Goal: Register for event/course

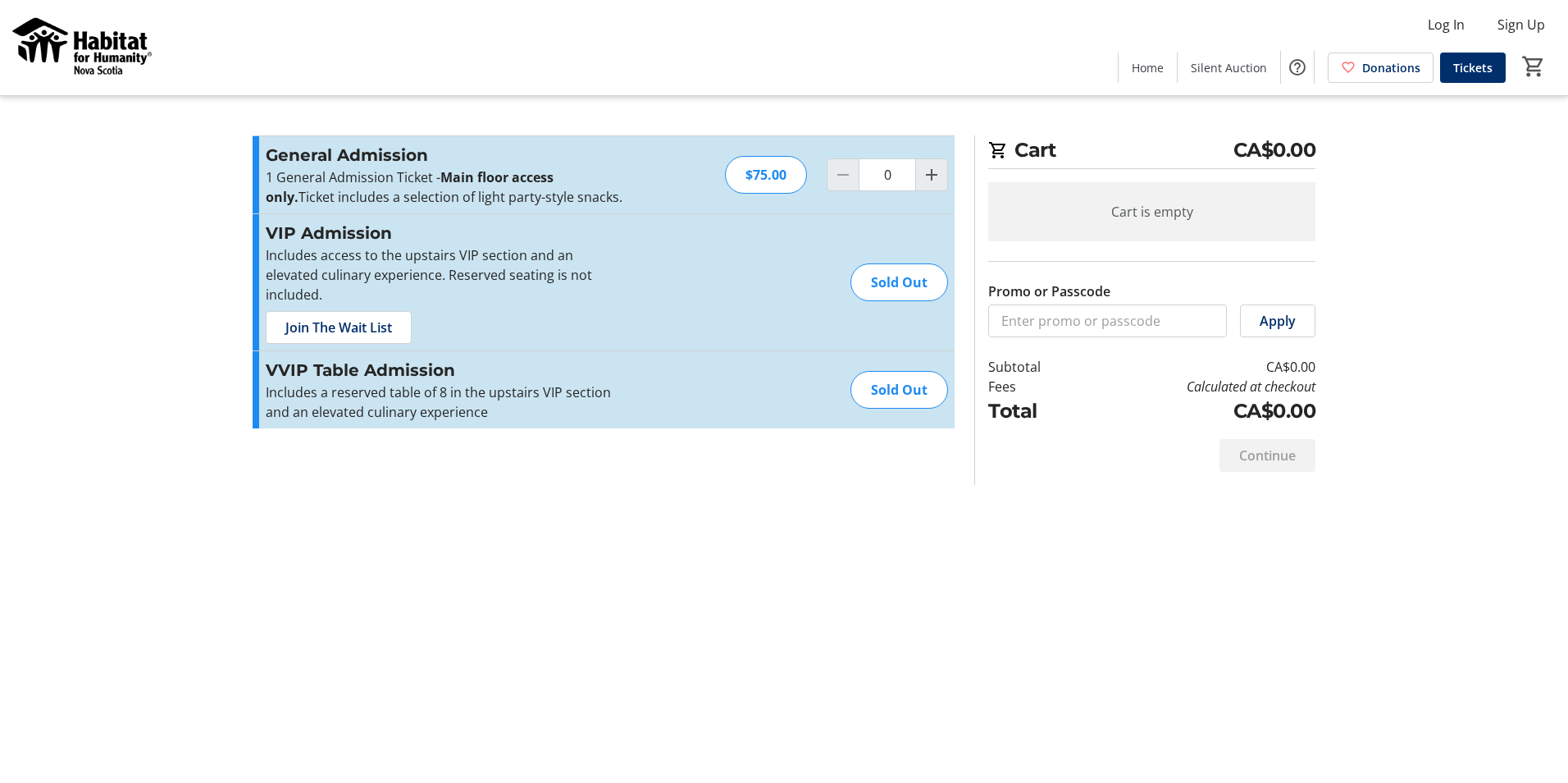
click at [915, 376] on div "Sold Out" at bounding box center [900, 390] width 98 height 38
click at [910, 280] on div "Sold Out" at bounding box center [900, 283] width 98 height 38
click at [926, 180] on mat-icon "Increment by one" at bounding box center [932, 175] width 20 height 20
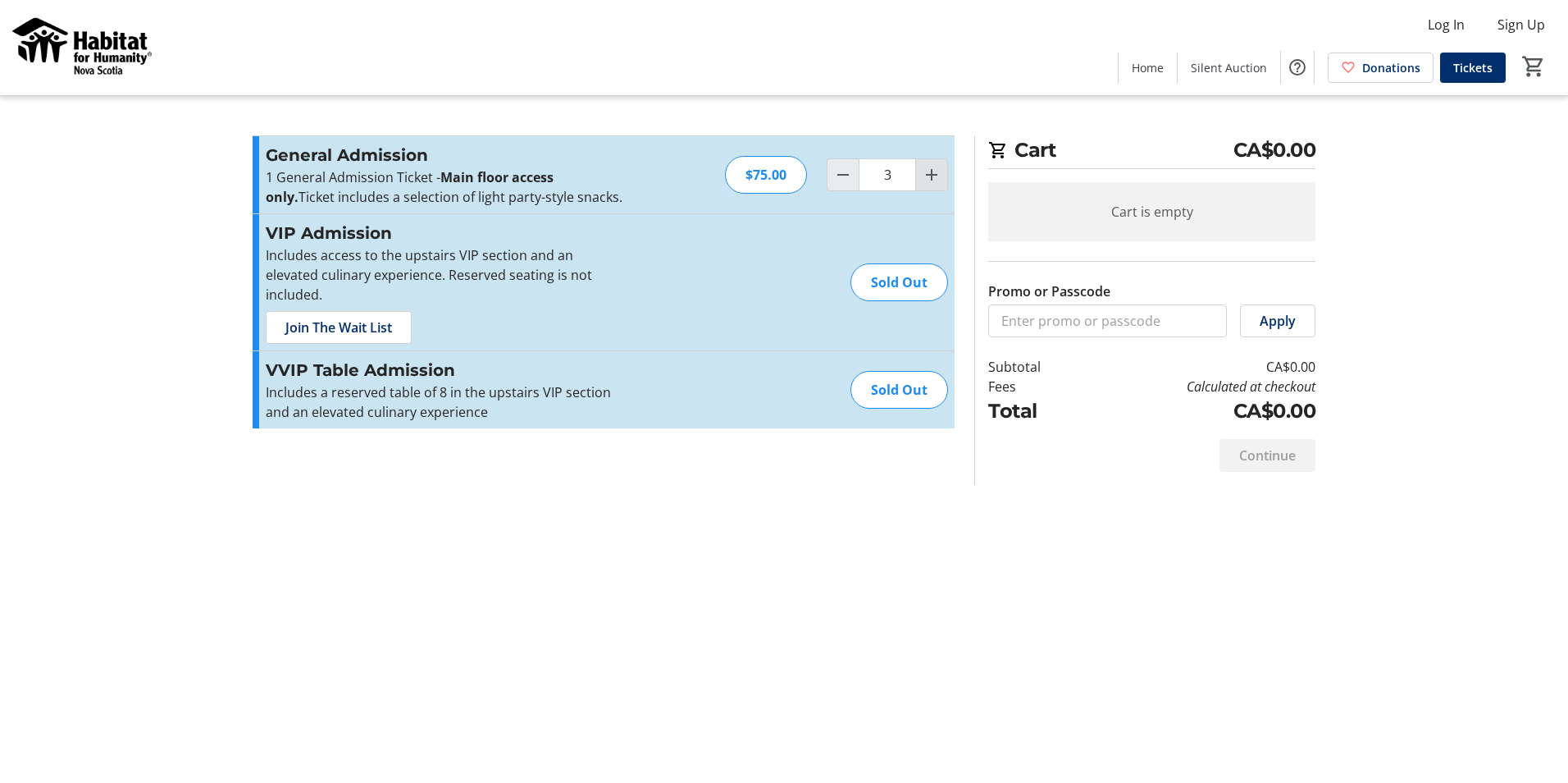
click at [926, 180] on mat-icon "Increment by one" at bounding box center [932, 175] width 20 height 20
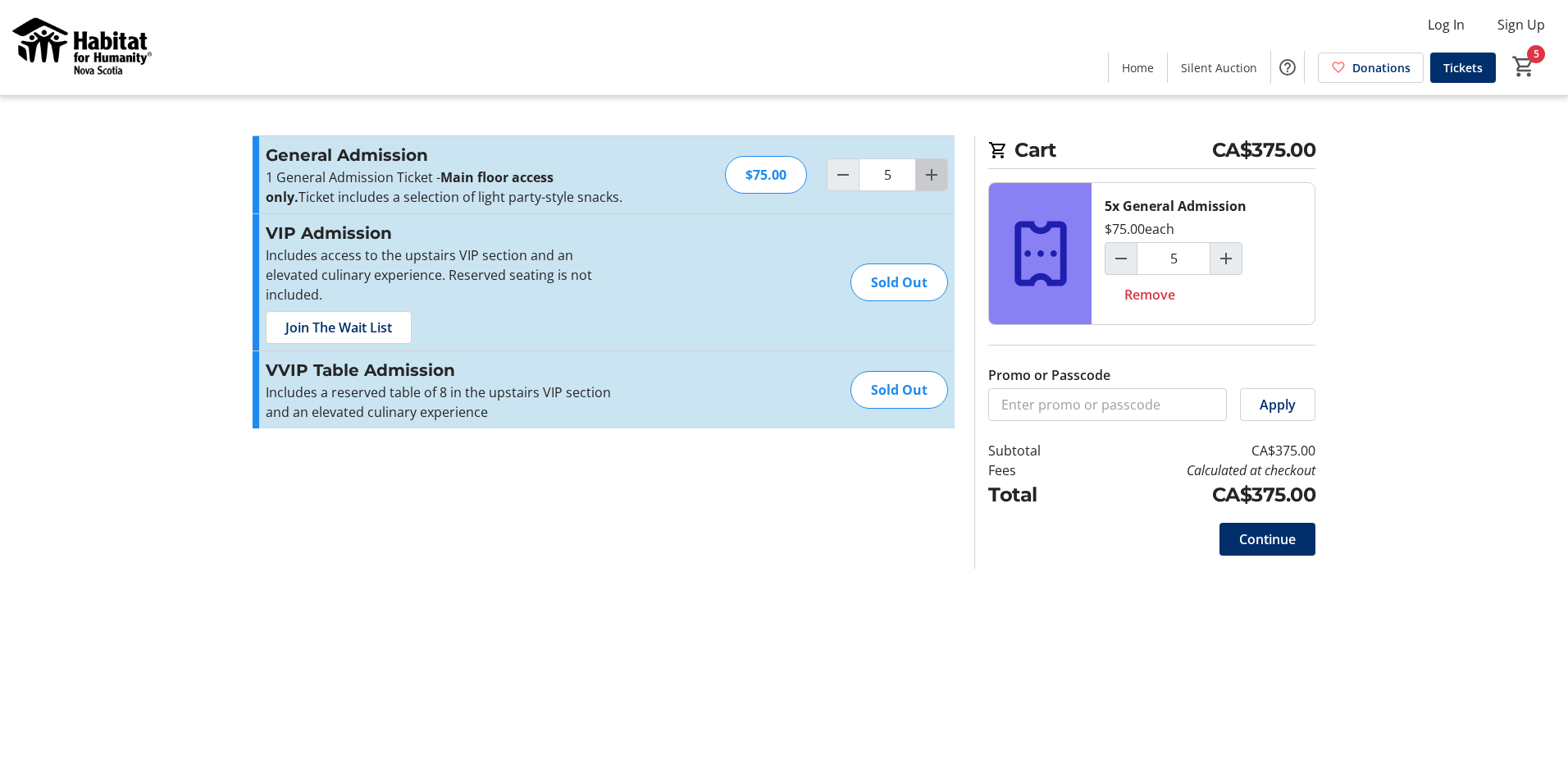
click at [933, 179] on mat-icon "Increment by one" at bounding box center [932, 175] width 20 height 20
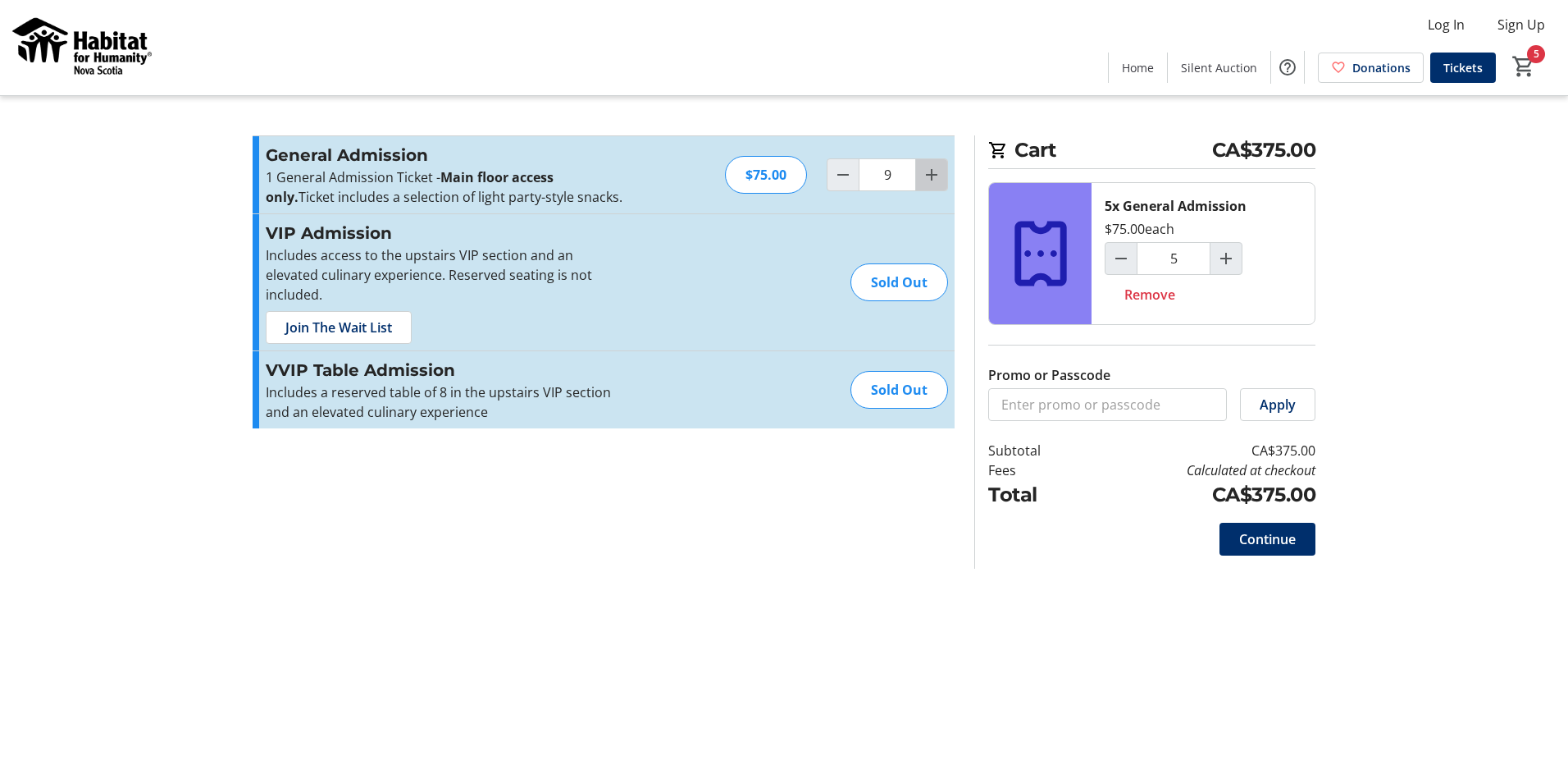
type input "10"
click at [358, 318] on span "Join The Wait List" at bounding box center [338, 328] width 107 height 20
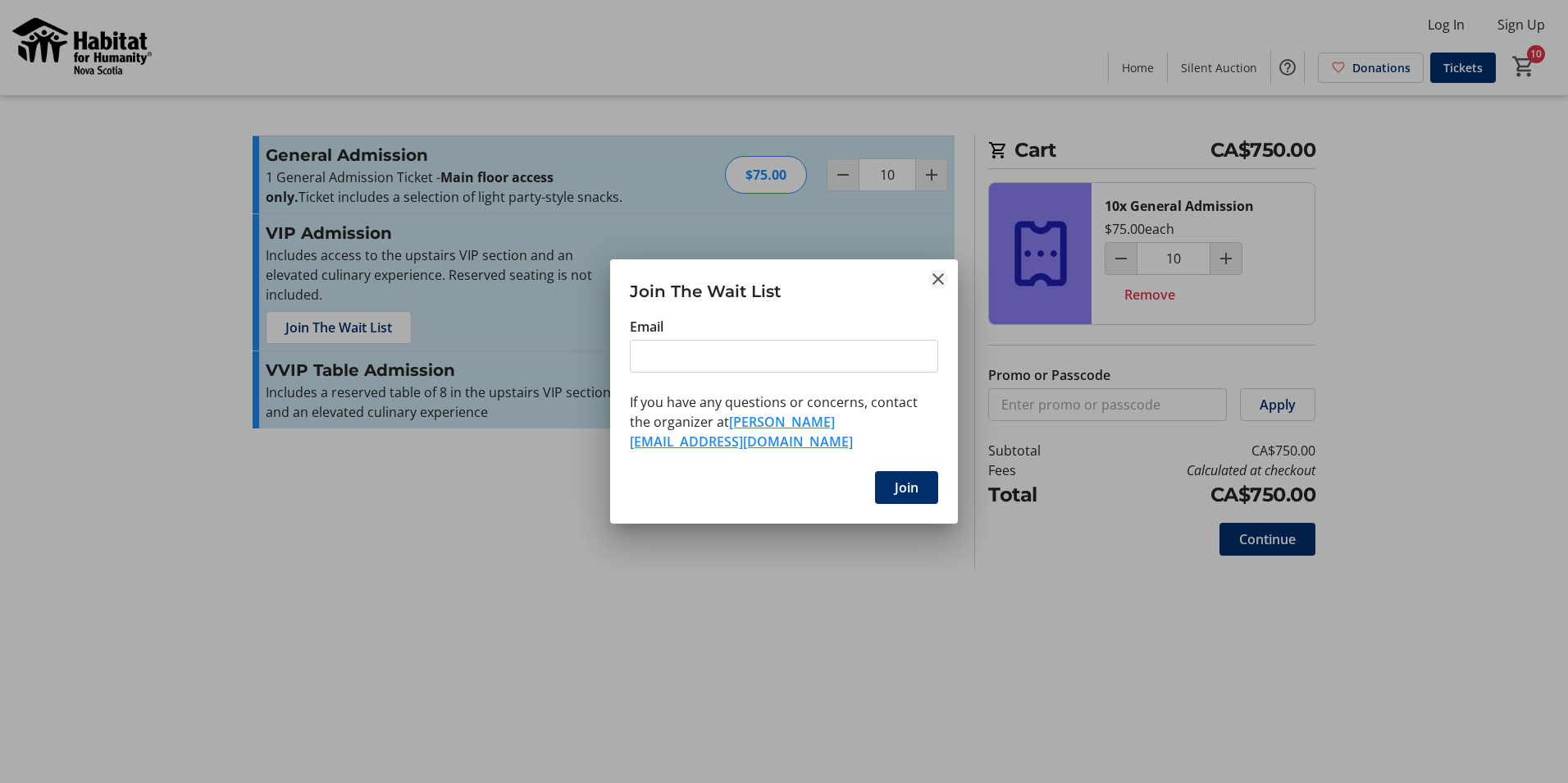
click at [934, 290] on tr-shared-feature-wait-list-dialog-ui "Join The Wait List Email If you have any questions or concerns, contact the org…" at bounding box center [784, 392] width 347 height 265
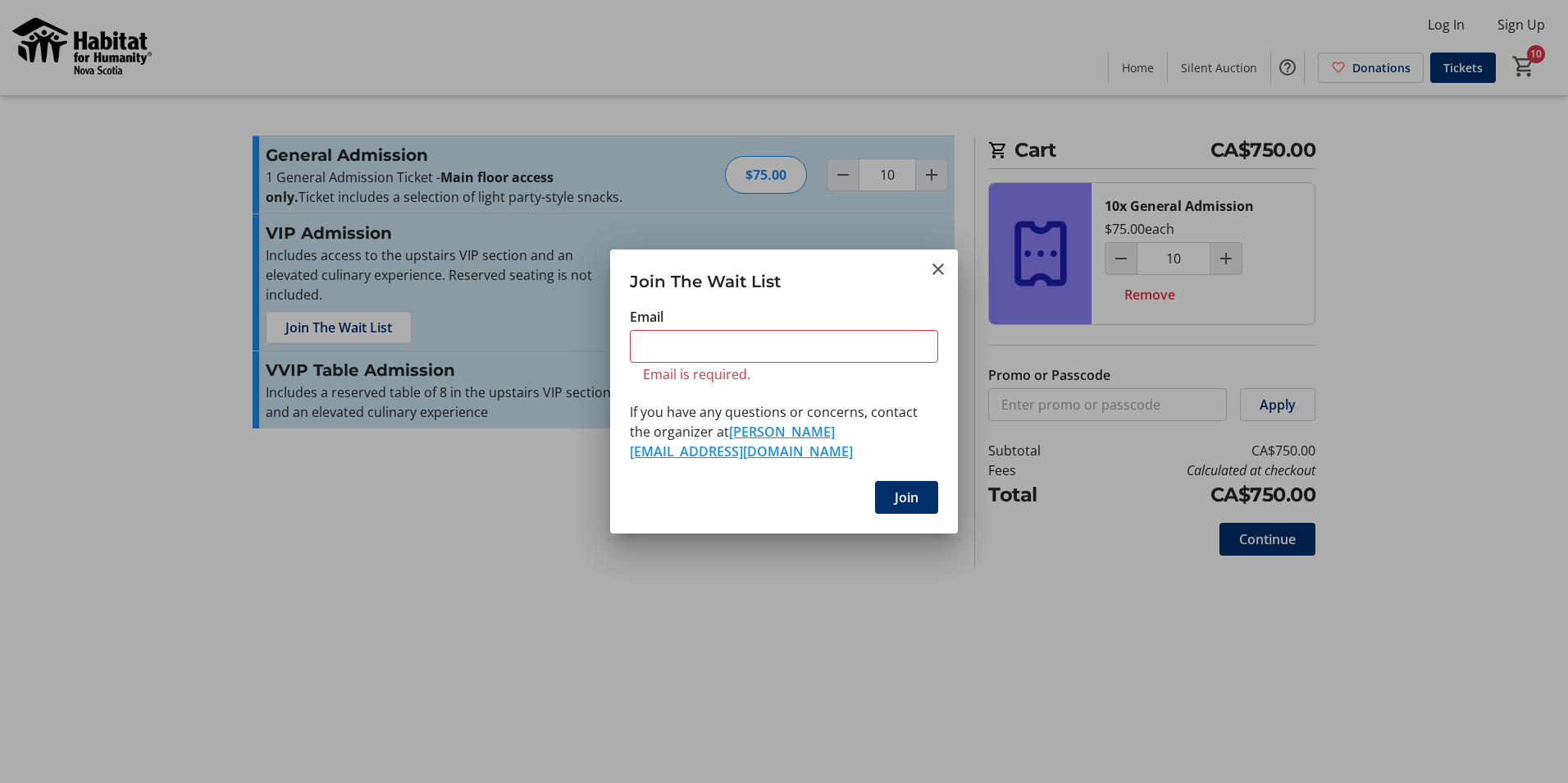
click at [943, 279] on mat-icon "Close" at bounding box center [939, 270] width 20 height 20
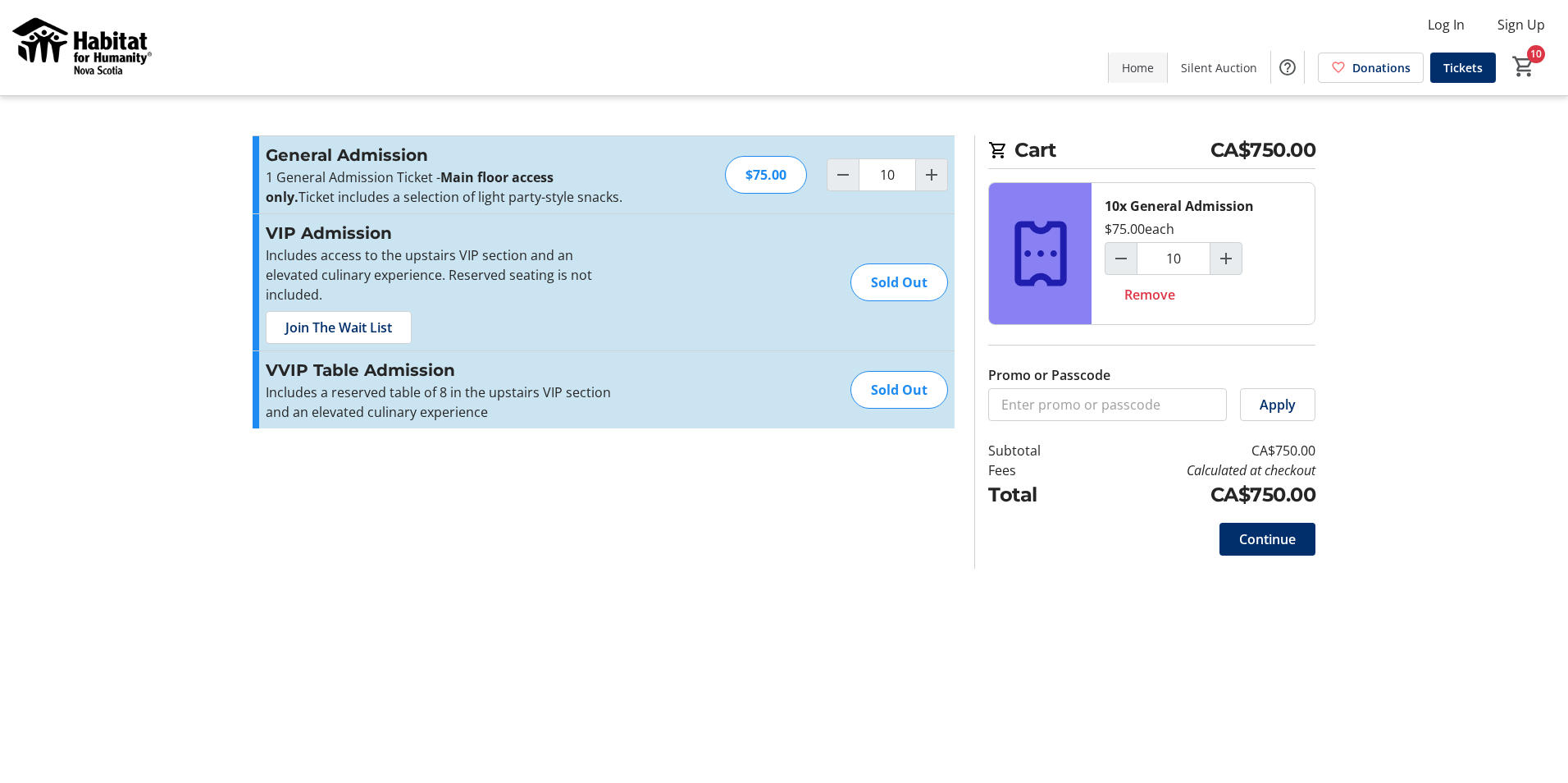
click at [1140, 71] on span "Home" at bounding box center [1138, 67] width 32 height 17
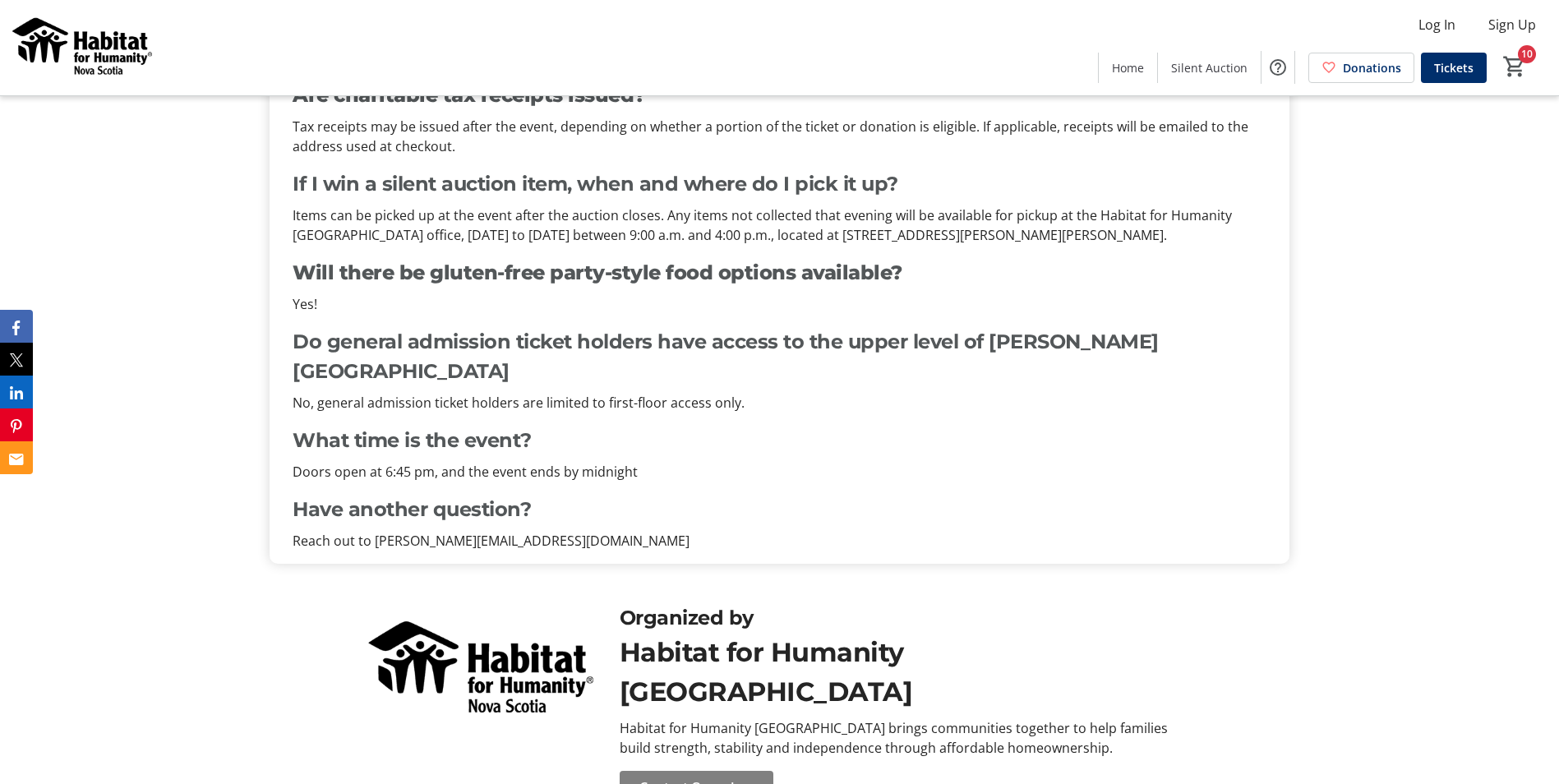
scroll to position [1492, 0]
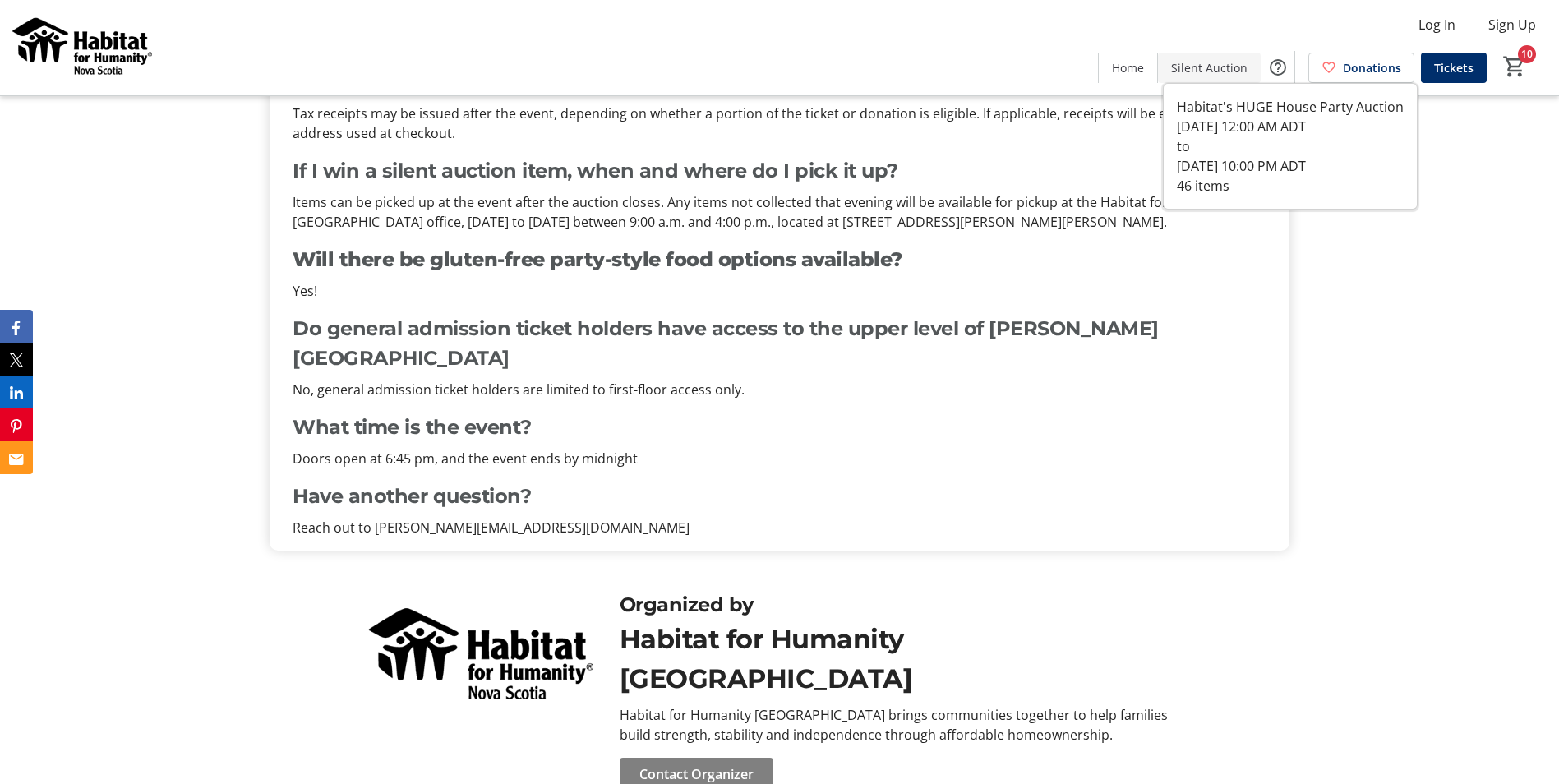
click at [1207, 65] on span "Silent Auction" at bounding box center [1210, 67] width 76 height 17
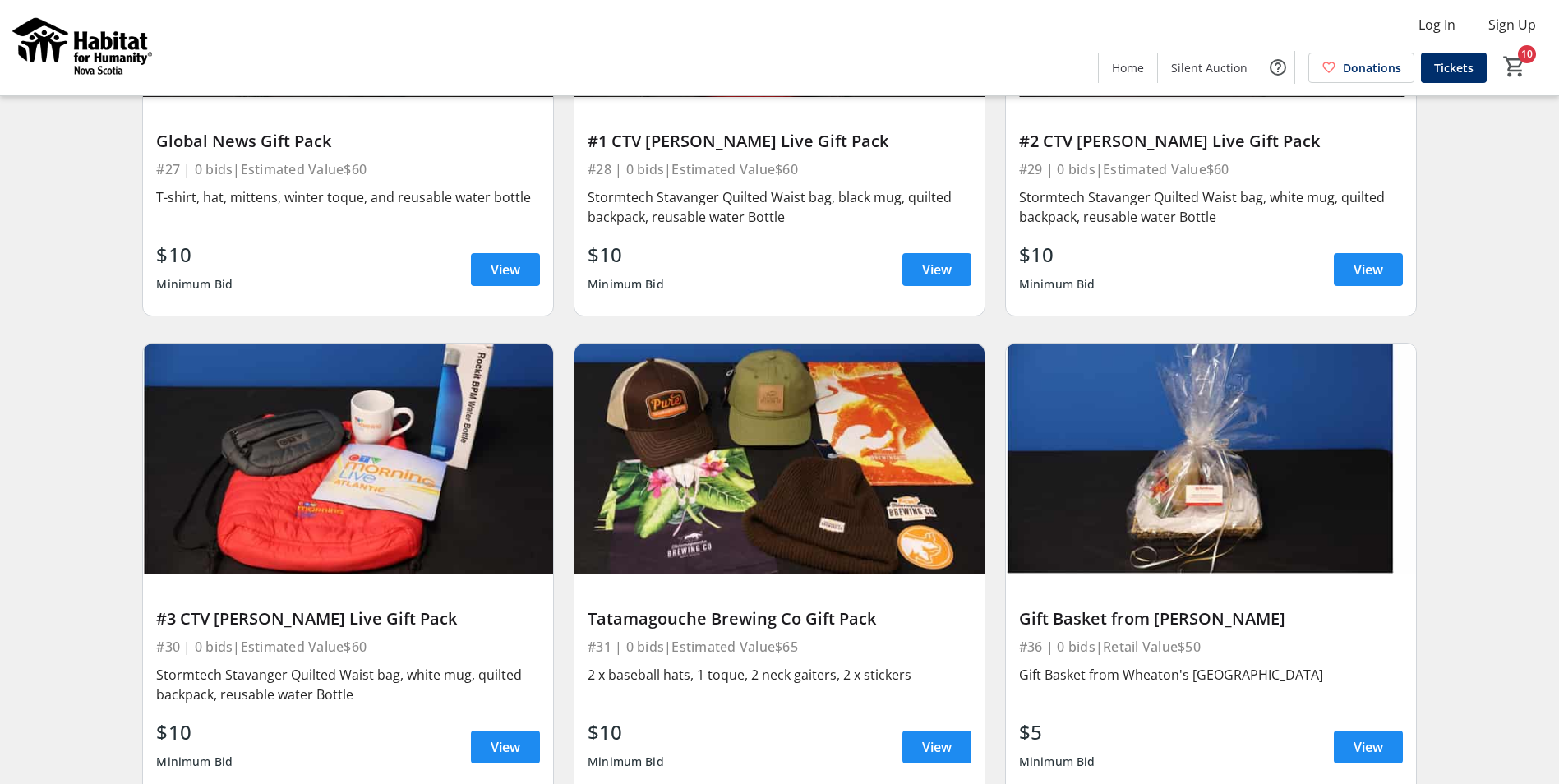
scroll to position [5339, 0]
